Goal: Task Accomplishment & Management: Complete application form

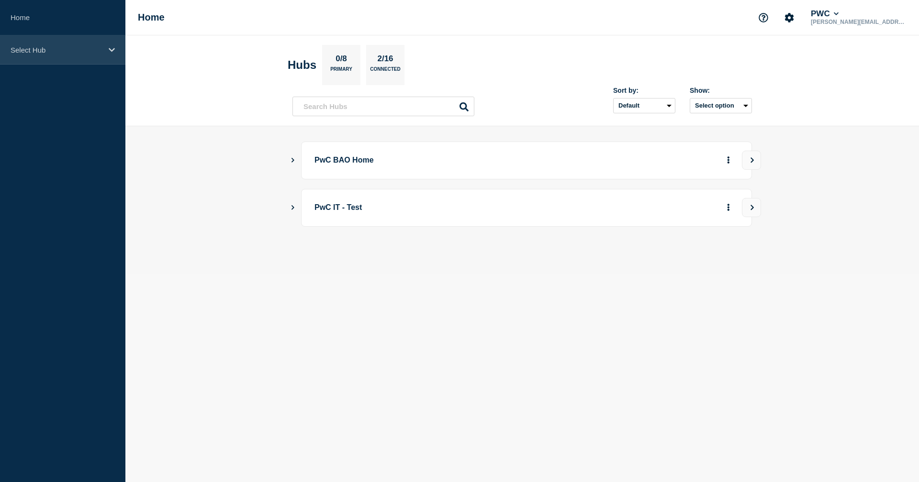
click at [111, 49] on icon at bounding box center [112, 49] width 6 height 7
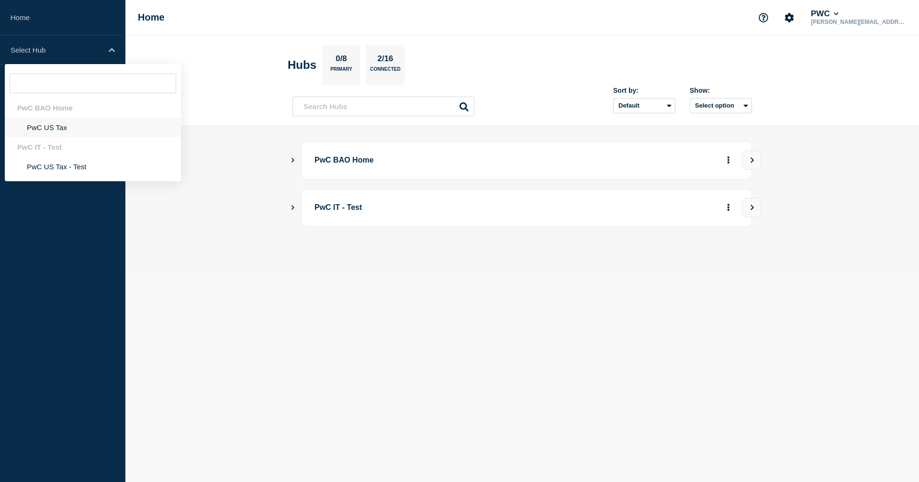
click at [48, 131] on li "PwC US Tax" at bounding box center [93, 128] width 176 height 20
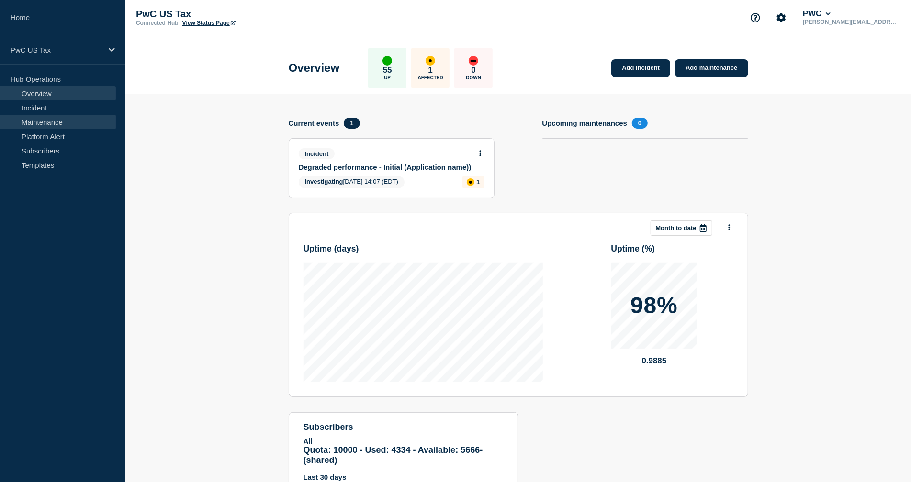
click at [52, 123] on link "Maintenance" at bounding box center [58, 122] width 116 height 14
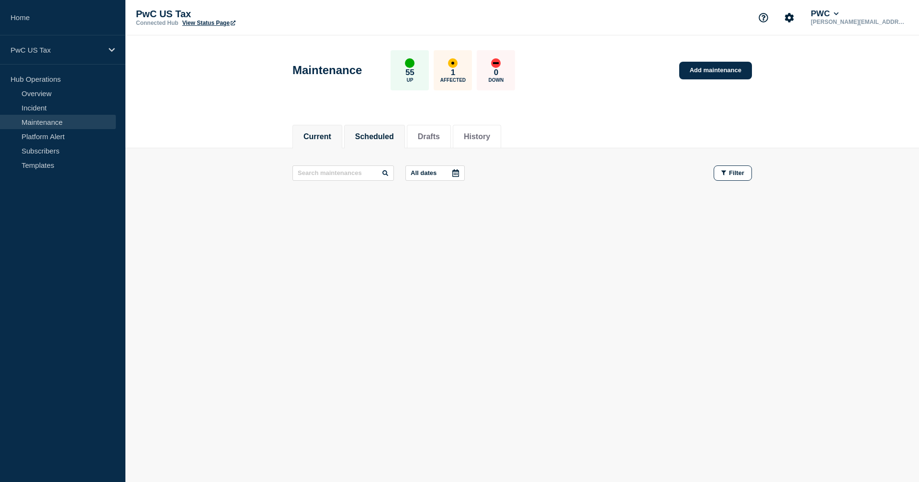
click at [373, 138] on button "Scheduled" at bounding box center [374, 137] width 39 height 9
click at [709, 72] on link "Add maintenance" at bounding box center [715, 71] width 73 height 18
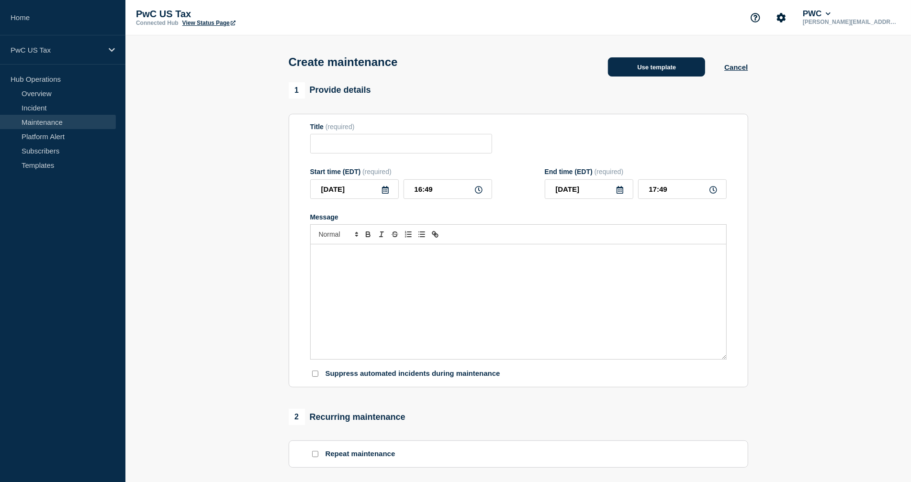
click at [646, 68] on button "Use template" at bounding box center [656, 66] width 97 height 19
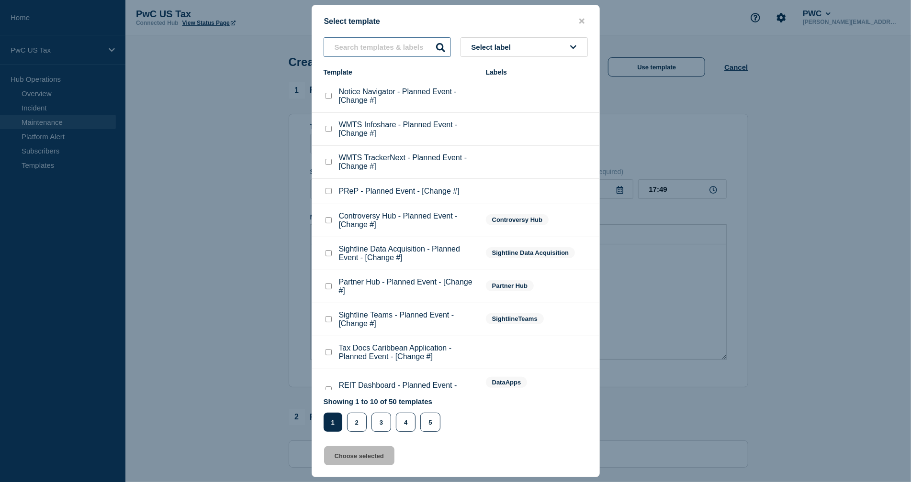
click at [380, 47] on input "text" at bounding box center [386, 47] width 127 height 20
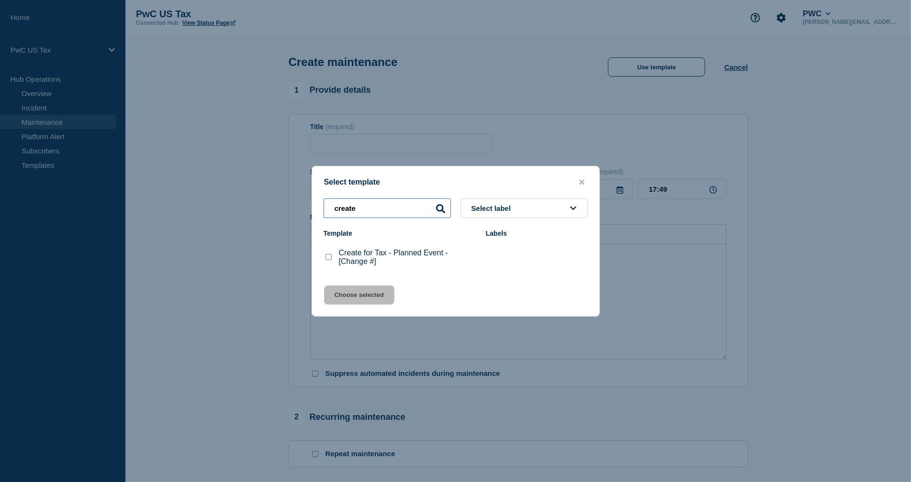
type input "create"
click at [329, 258] on checkbox"] "Create for Tax - Planned Event - [Change #] checkbox" at bounding box center [328, 257] width 6 height 6
checkbox checkbox"] "true"
click at [355, 296] on button "Choose selected" at bounding box center [359, 295] width 70 height 19
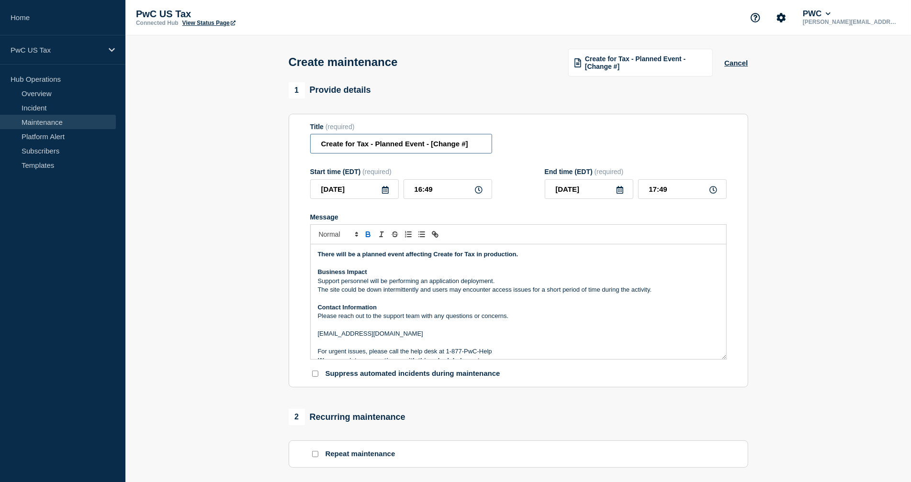
click at [432, 147] on input "Create for Tax - Planned Event - [Change #]" at bounding box center [401, 144] width 182 height 20
click at [462, 147] on input "Create for Tax - Planned Event - [Change #]" at bounding box center [401, 144] width 182 height 20
paste input "HG1510436"
type input "Create for Tax - Planned Event - [CHG1510436]"
click at [377, 338] on p "[EMAIL_ADDRESS][DOMAIN_NAME]" at bounding box center [518, 334] width 401 height 9
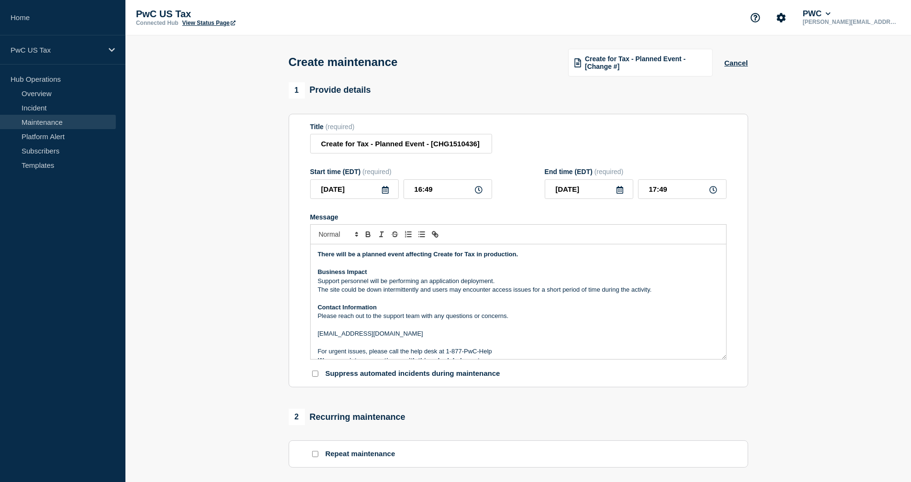
scroll to position [11, 0]
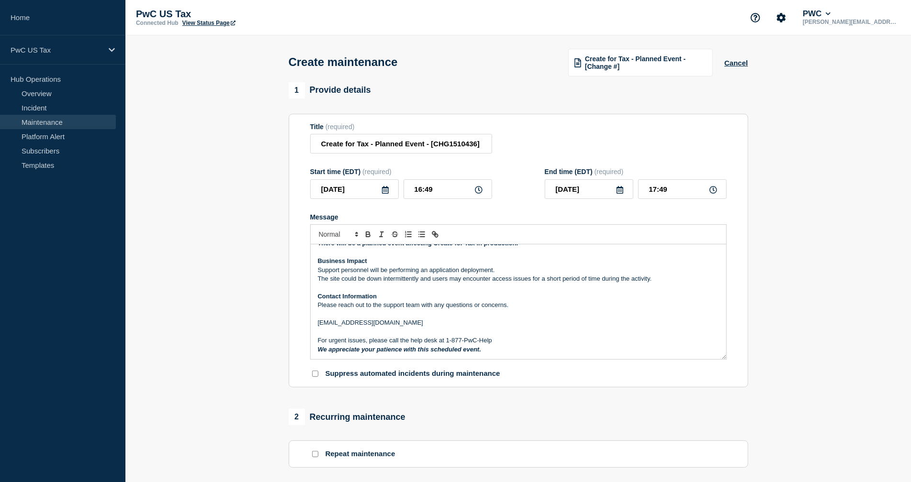
click at [390, 292] on p "Message" at bounding box center [518, 287] width 401 height 9
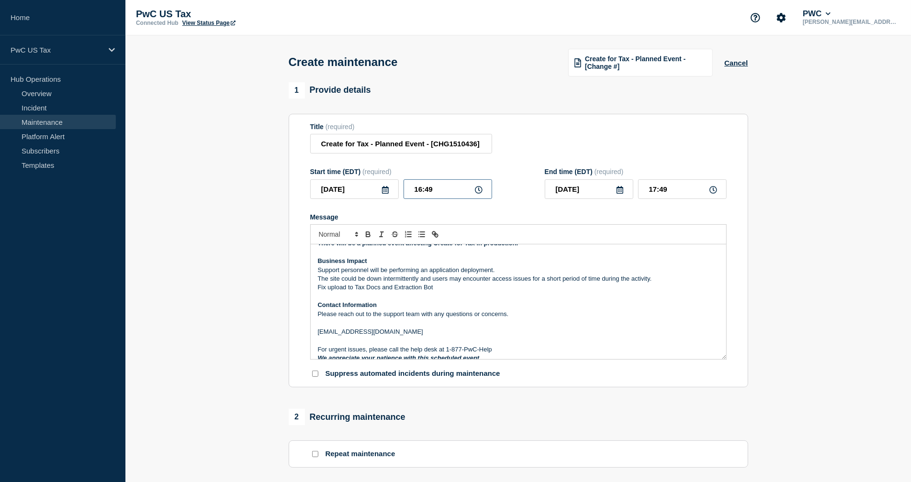
click at [419, 194] on input "16:49" at bounding box center [447, 189] width 89 height 20
type input "18:49"
type input "19:49"
type input "21:49"
type input "22:49"
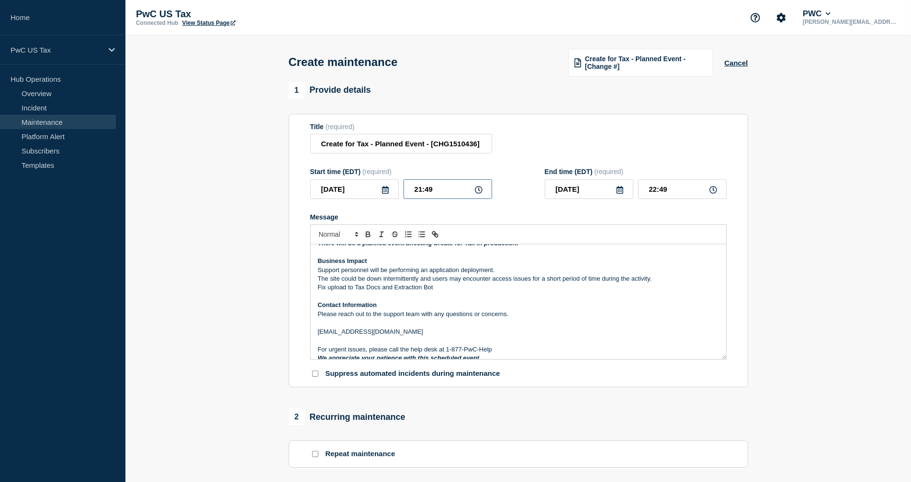
type input "21:39"
type input "22:39"
type input "21:30"
type input "22:30"
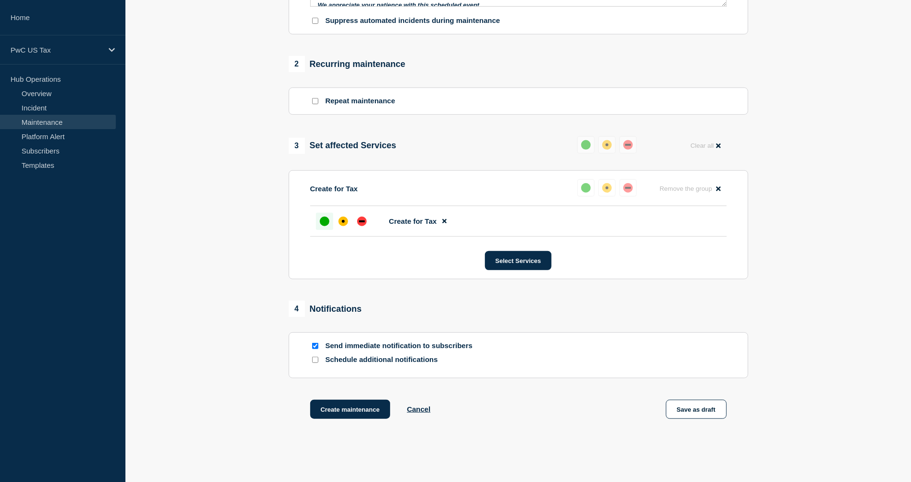
scroll to position [415, 0]
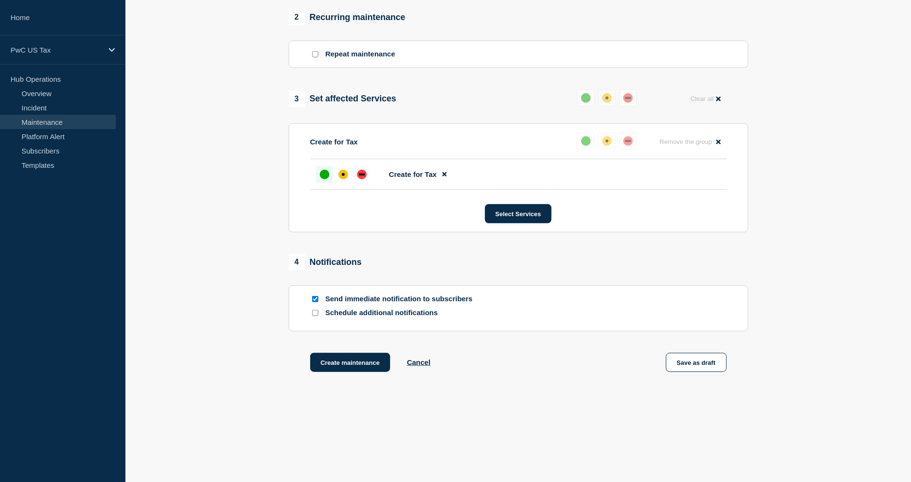
click at [313, 299] on input "Send immediate notification to subscribers" at bounding box center [315, 299] width 6 height 6
checkbox input "false"
click at [334, 365] on button "Create maintenance" at bounding box center [350, 362] width 80 height 19
